Goal: Task Accomplishment & Management: Use online tool/utility

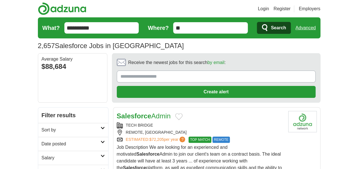
click at [269, 25] on button "Search" at bounding box center [274, 28] width 34 height 12
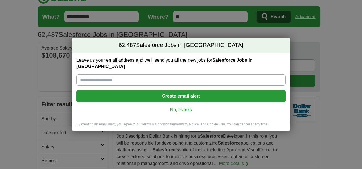
click at [178, 108] on link "No, thanks" at bounding box center [181, 110] width 200 height 6
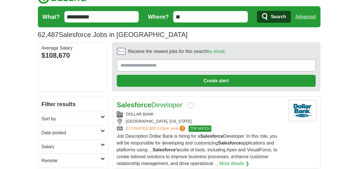
click at [276, 17] on span "Search" at bounding box center [278, 16] width 15 height 11
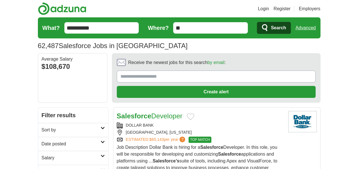
click at [262, 7] on link "Login" at bounding box center [263, 8] width 11 height 7
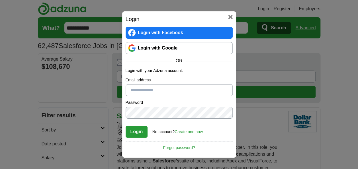
click at [159, 48] on link "Login with Google" at bounding box center [178, 48] width 107 height 12
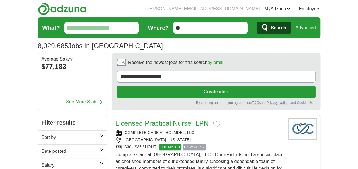
click at [108, 17] on header "mounika.dadi89@gmail.com MyAdzuna Alerts Favorites Resumes ApplyIQ Preferences …" at bounding box center [179, 26] width 282 height 53
click at [104, 27] on input "What?" at bounding box center [101, 27] width 75 height 11
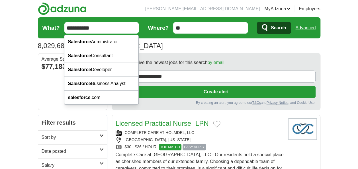
type input "**********"
click at [257, 22] on button "Search" at bounding box center [274, 28] width 34 height 12
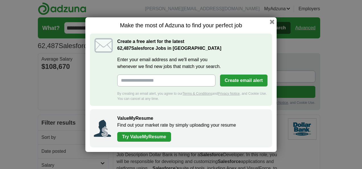
click at [273, 21] on button "button" at bounding box center [272, 22] width 5 height 5
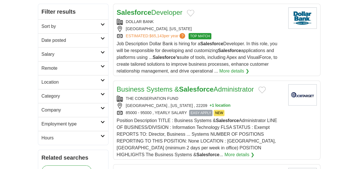
scroll to position [114, 0]
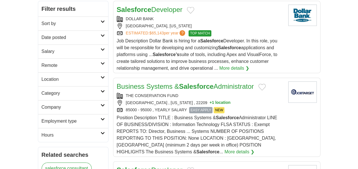
click at [78, 91] on h2 "Category" at bounding box center [71, 93] width 59 height 7
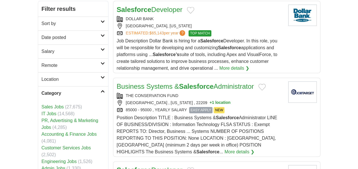
click at [78, 91] on h2 "Category" at bounding box center [71, 93] width 59 height 7
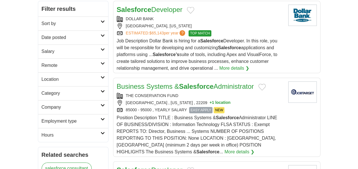
click at [68, 122] on h2 "Employment type" at bounding box center [71, 121] width 59 height 7
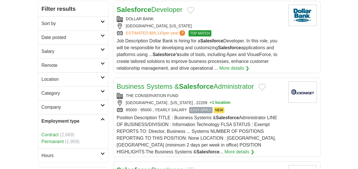
click at [50, 133] on link "Contract" at bounding box center [50, 134] width 17 height 5
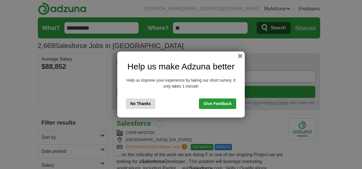
click at [134, 108] on button "No Thanks" at bounding box center [141, 103] width 30 height 11
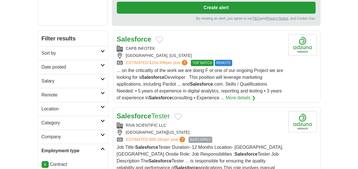
scroll to position [85, 0]
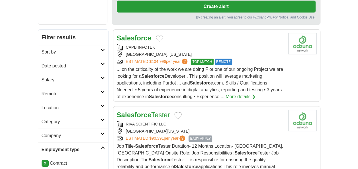
click at [77, 65] on h2 "Date posted" at bounding box center [71, 66] width 59 height 7
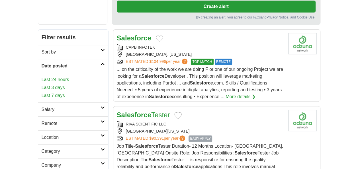
click at [58, 77] on link "Last 24 hours" at bounding box center [73, 79] width 63 height 7
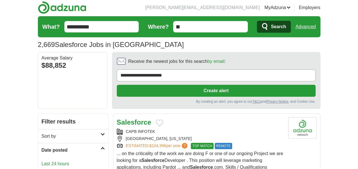
scroll to position [0, 0]
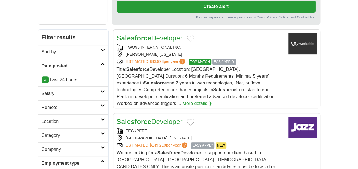
click at [141, 39] on strong "Salesforce" at bounding box center [134, 38] width 34 height 8
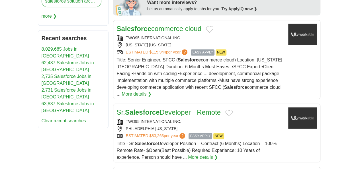
scroll to position [398, 0]
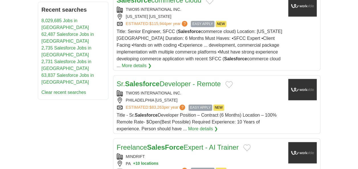
click at [158, 80] on strong "Salesforce" at bounding box center [142, 84] width 34 height 8
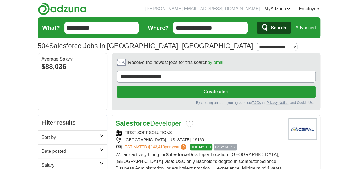
click at [231, 25] on input "**********" at bounding box center [210, 27] width 75 height 11
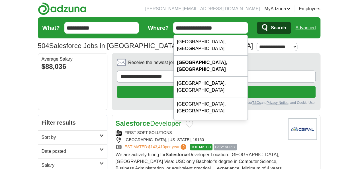
click at [231, 25] on input "**********" at bounding box center [210, 27] width 75 height 11
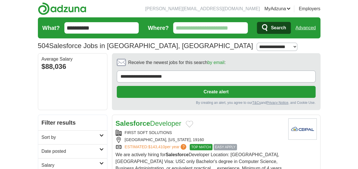
type input "*"
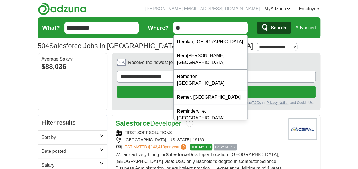
type input "*"
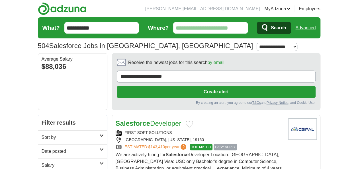
click at [271, 30] on span "Search" at bounding box center [278, 27] width 15 height 11
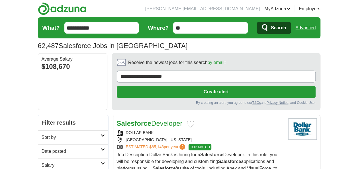
click at [279, 27] on span "Search" at bounding box center [278, 27] width 15 height 11
click at [300, 27] on link "Advanced" at bounding box center [305, 27] width 20 height 11
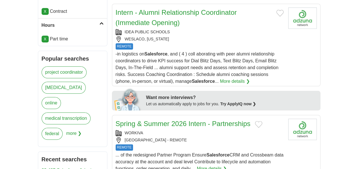
scroll to position [228, 0]
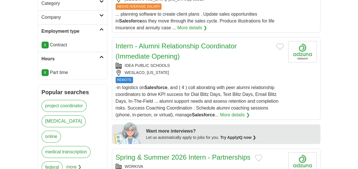
click at [44, 71] on link "X" at bounding box center [45, 72] width 7 height 7
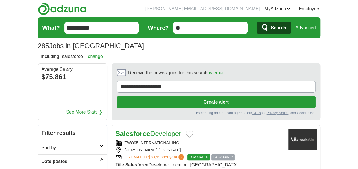
click at [275, 31] on span "Search" at bounding box center [278, 27] width 15 height 11
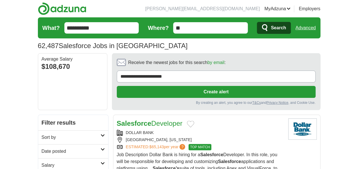
click at [307, 30] on link "Advanced" at bounding box center [305, 27] width 20 height 11
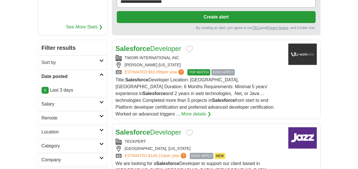
scroll to position [85, 0]
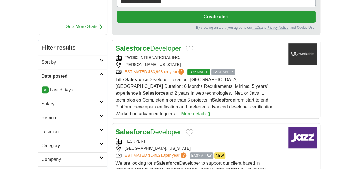
click at [163, 49] on link "Salesforce Developer" at bounding box center [149, 48] width 66 height 8
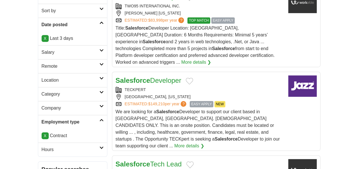
scroll to position [142, 0]
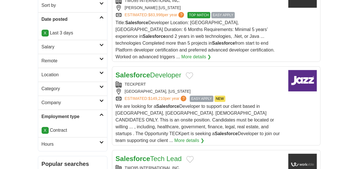
click at [151, 71] on link "Salesforce Developer" at bounding box center [149, 75] width 66 height 8
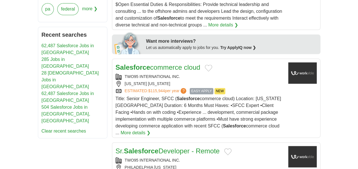
scroll to position [370, 0]
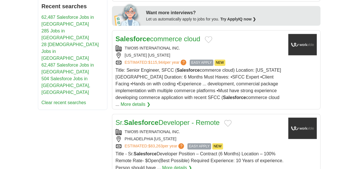
click at [155, 119] on strong "Salesforce" at bounding box center [141, 123] width 34 height 8
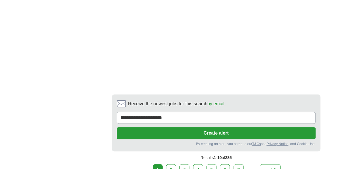
scroll to position [1195, 0]
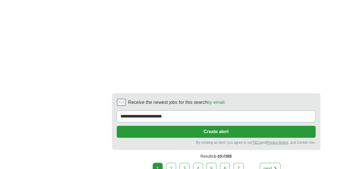
click at [172, 163] on link "2" at bounding box center [171, 169] width 10 height 12
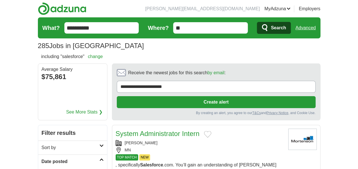
click at [269, 27] on button "Search" at bounding box center [274, 28] width 34 height 12
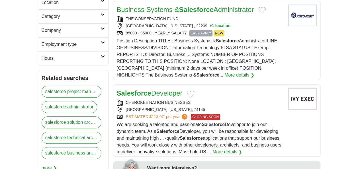
scroll to position [228, 0]
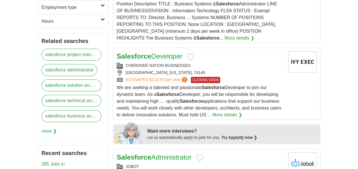
click at [142, 59] on h2 "Salesforce Developer" at bounding box center [150, 56] width 66 height 10
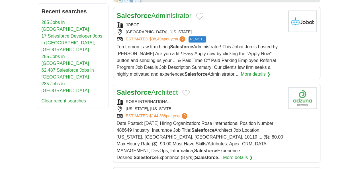
scroll to position [370, 0]
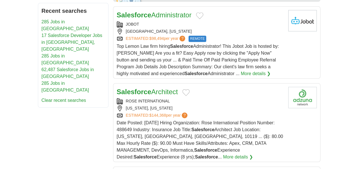
click at [164, 11] on link "Salesforce Administrator" at bounding box center [154, 15] width 75 height 8
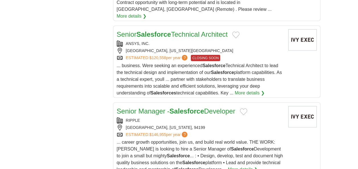
scroll to position [825, 0]
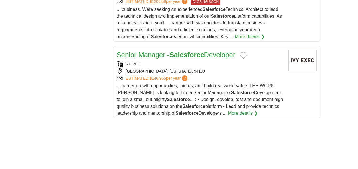
click at [161, 51] on link "Senior Manager - Salesforce Developer" at bounding box center [176, 55] width 118 height 8
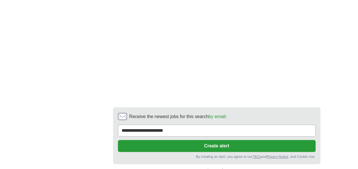
scroll to position [1195, 0]
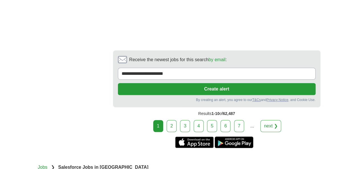
click at [170, 120] on link "2" at bounding box center [171, 126] width 10 height 12
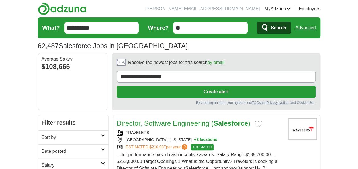
click at [276, 29] on span "Search" at bounding box center [278, 27] width 15 height 11
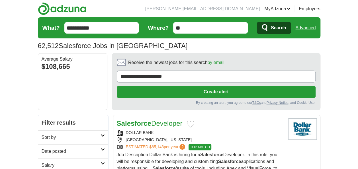
click at [277, 26] on span "Search" at bounding box center [278, 27] width 15 height 11
